Goal: Navigation & Orientation: Find specific page/section

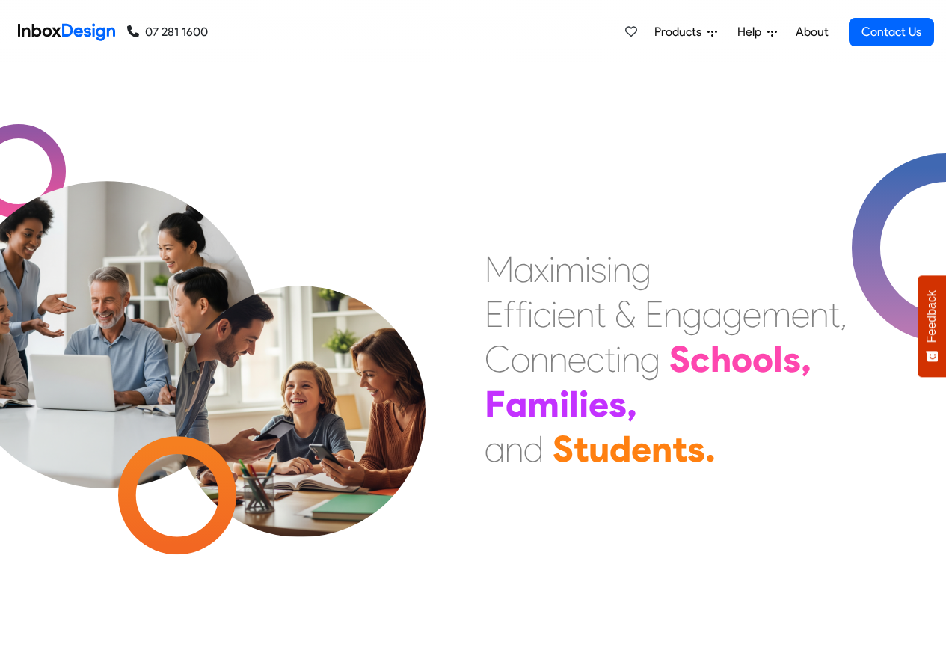
click at [689, 30] on span "Products" at bounding box center [680, 32] width 53 height 18
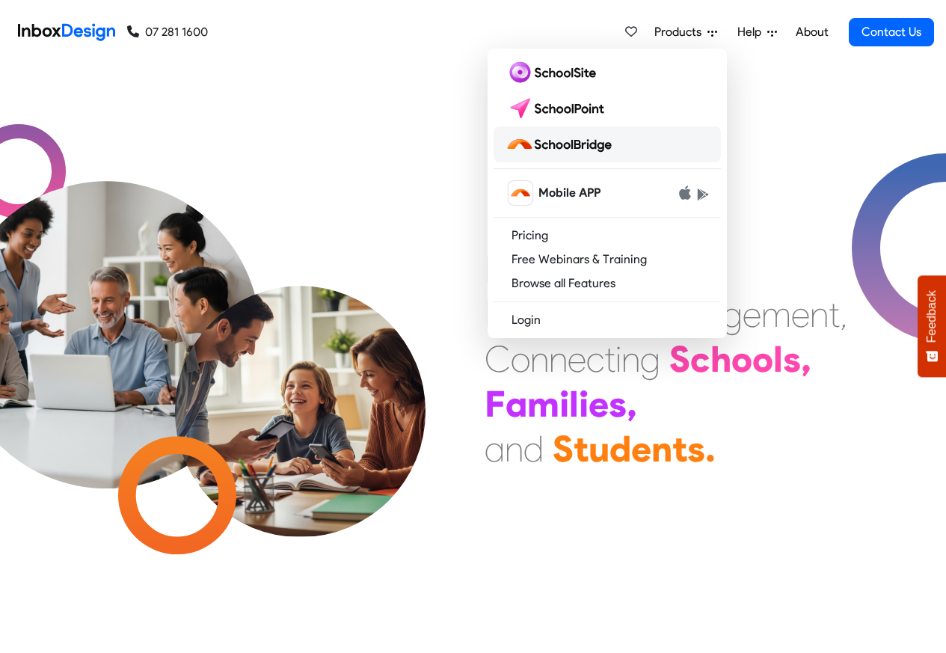
click at [561, 146] on img at bounding box center [562, 144] width 112 height 24
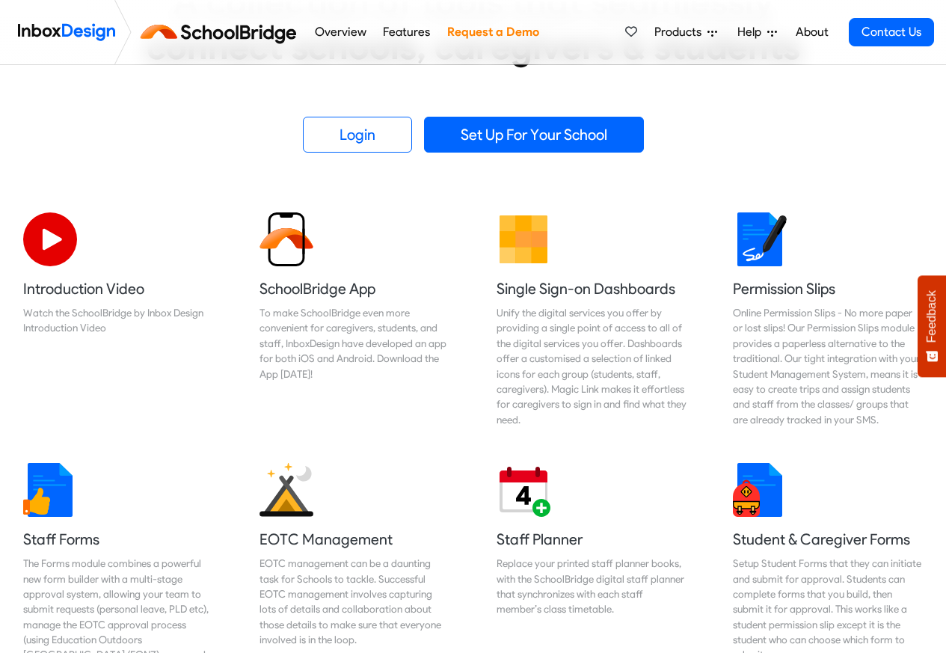
scroll to position [359, 0]
